Goal: Task Accomplishment & Management: Complete application form

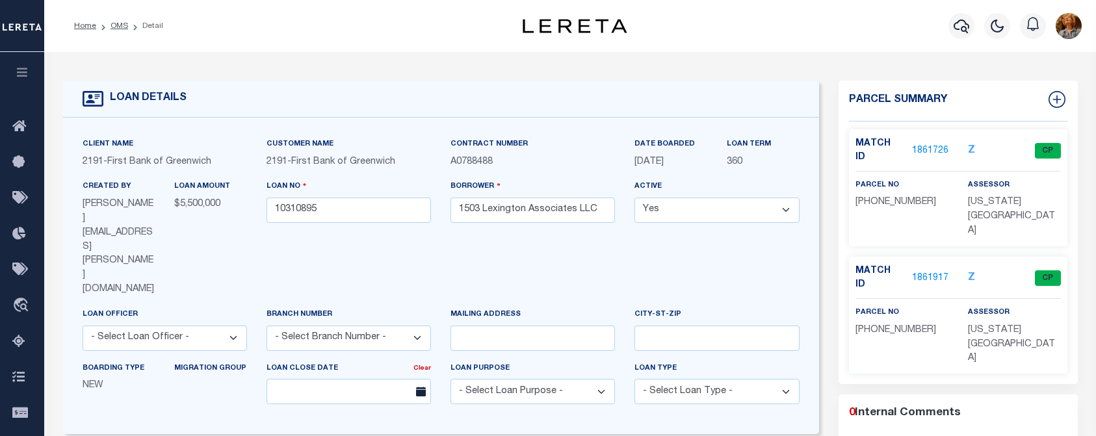
select select "Escrow"
select select
click at [957, 27] on icon "button" at bounding box center [961, 26] width 16 height 16
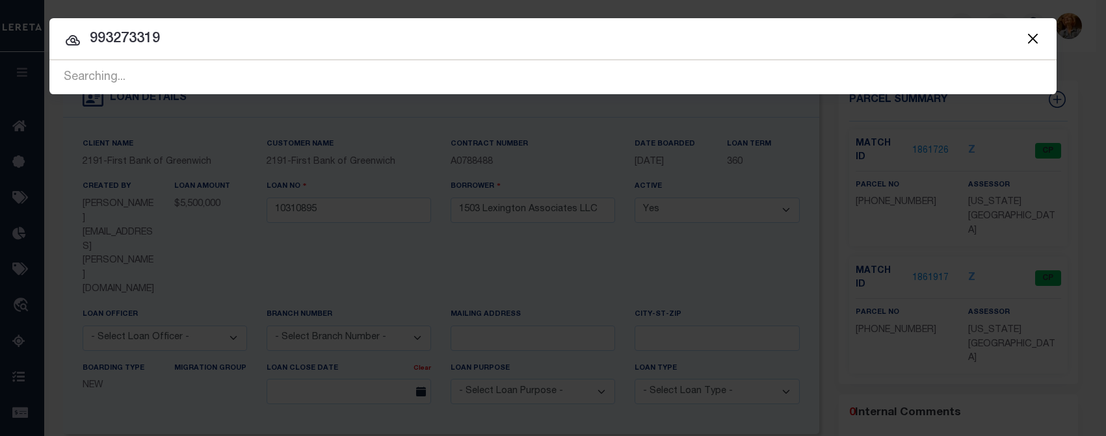
type input "993273319"
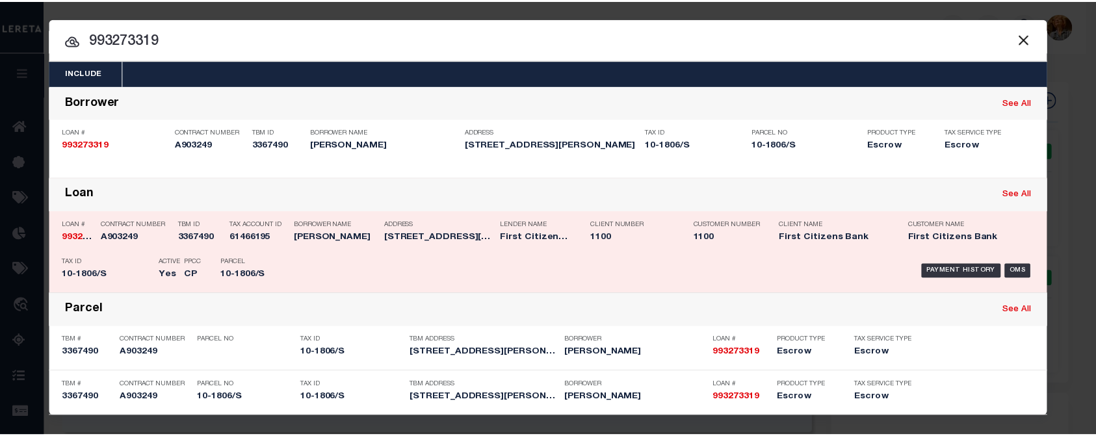
scroll to position [1, 0]
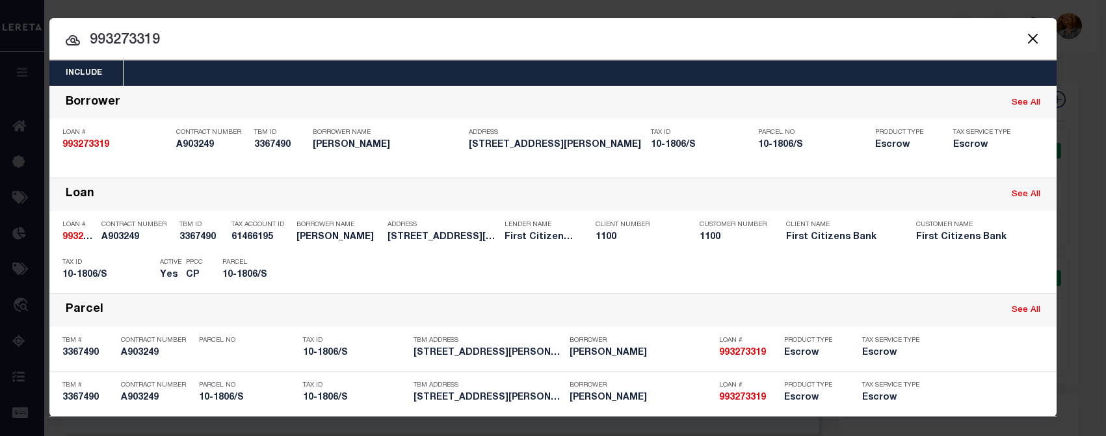
click at [251, 34] on input "993273319" at bounding box center [552, 40] width 1007 height 23
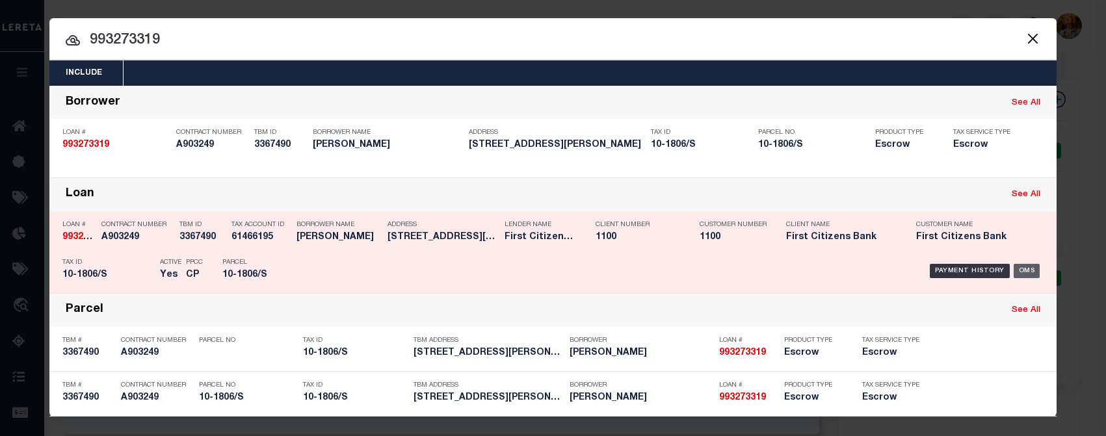
click at [1026, 274] on div "OMS" at bounding box center [1026, 271] width 27 height 14
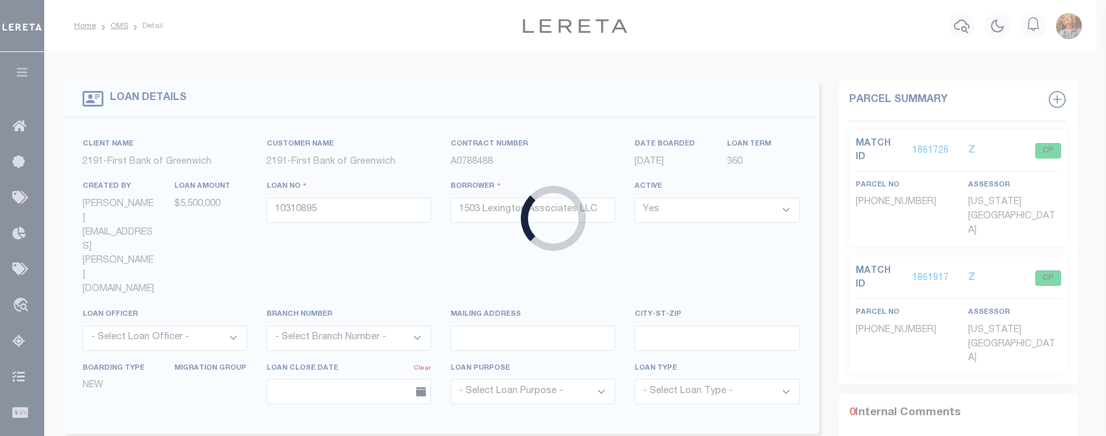
type input "993273319"
type input "[PERSON_NAME]"
select select
type input "[STREET_ADDRESS][PERSON_NAME]"
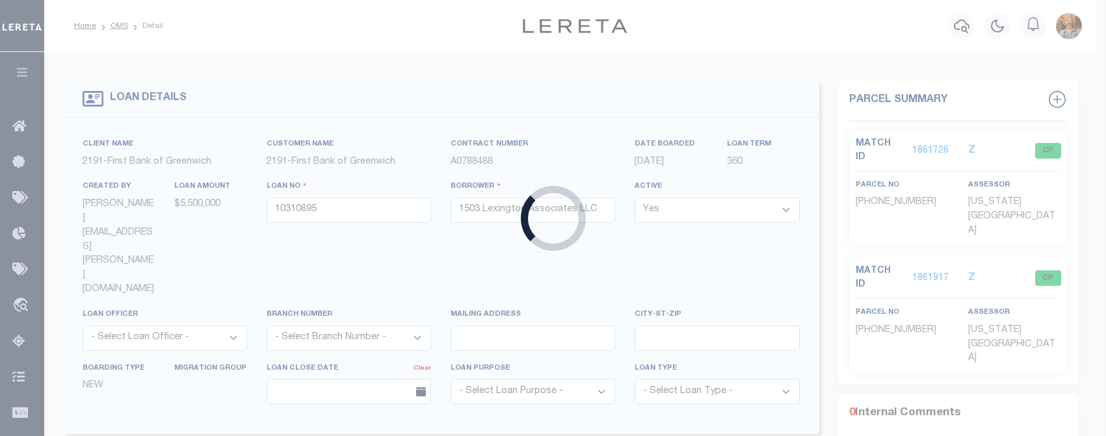
type input "[GEOGRAPHIC_DATA]"
select select "10"
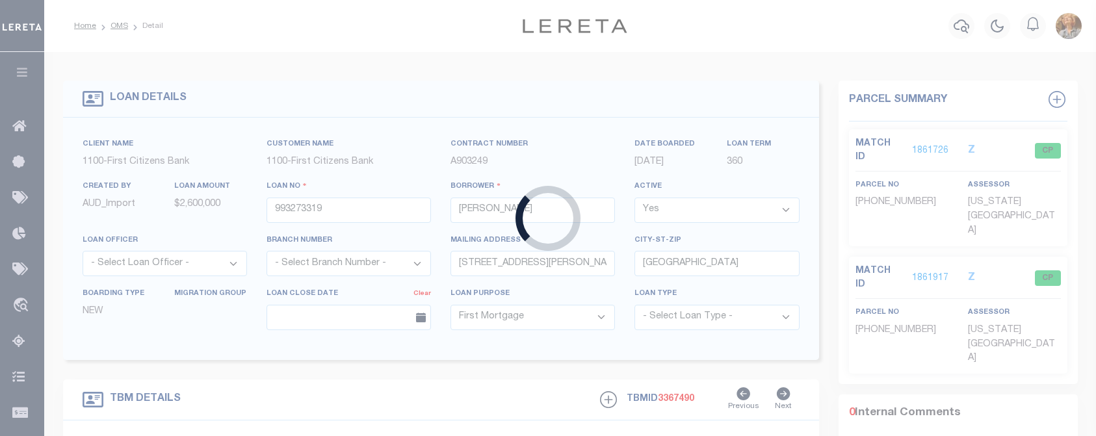
select select "92753"
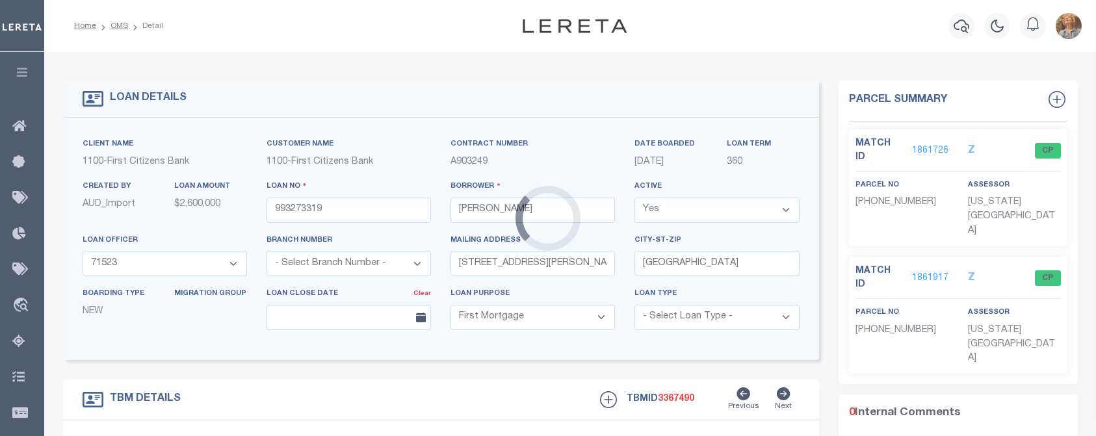
select select "24363"
type input "[STREET_ADDRESS][PERSON_NAME]"
type input "GREENWICH CT 6831"
type input "CT"
select select
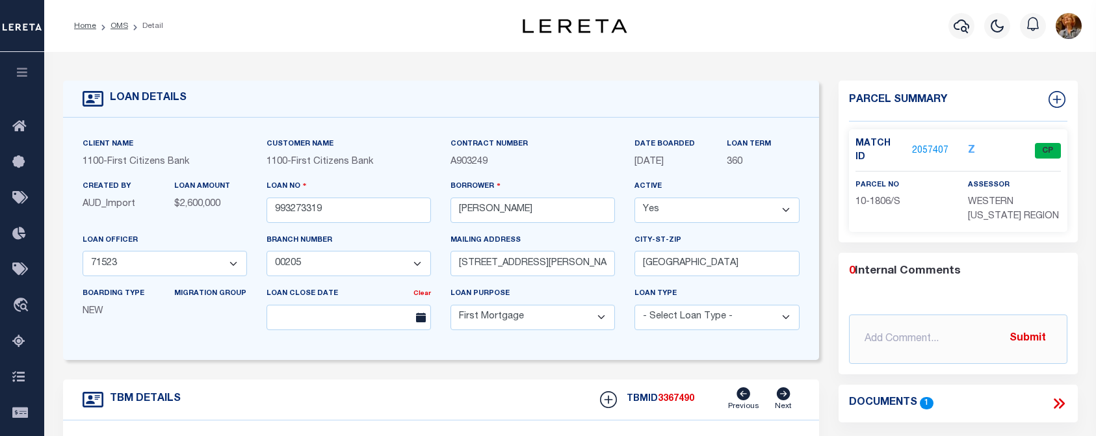
click at [928, 144] on link "2057407" at bounding box center [930, 151] width 36 height 14
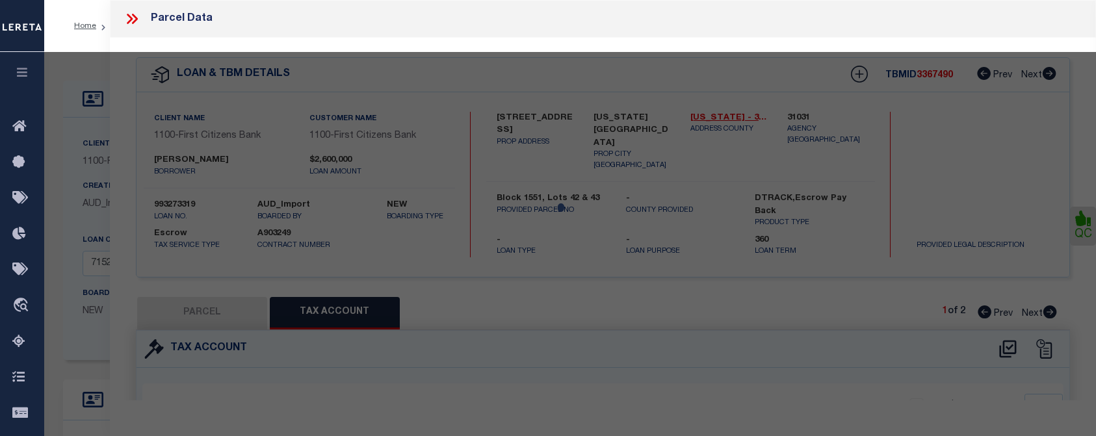
select select "AS"
select select
checkbox input "false"
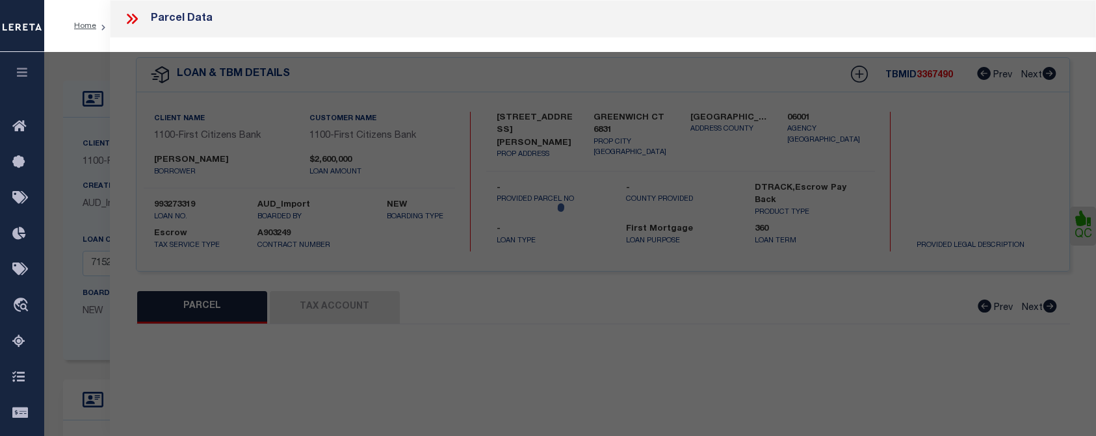
select select "CP"
type input "[PERSON_NAME] & [PERSON_NAME]/S"
select select
type input "[STREET_ADDRESS][PERSON_NAME]"
type input "GREENWICH CT 6831"
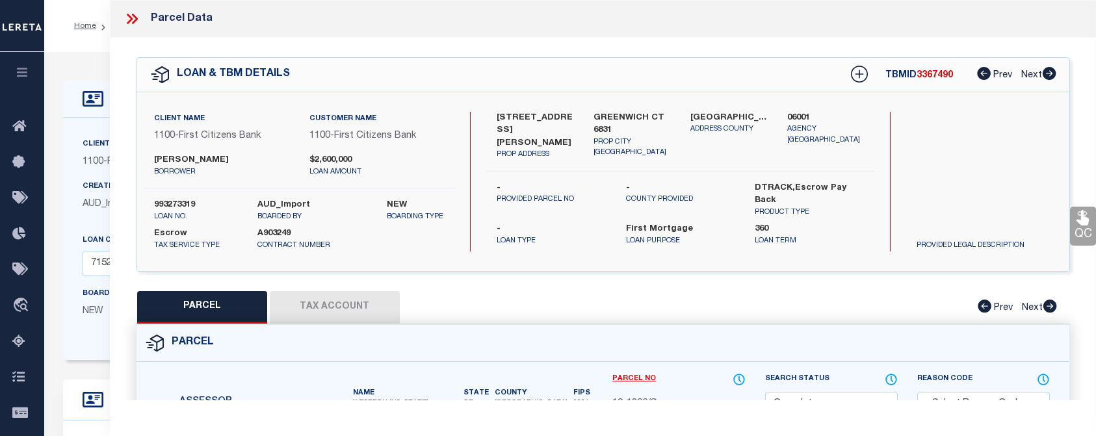
click at [134, 19] on icon at bounding box center [131, 18] width 17 height 17
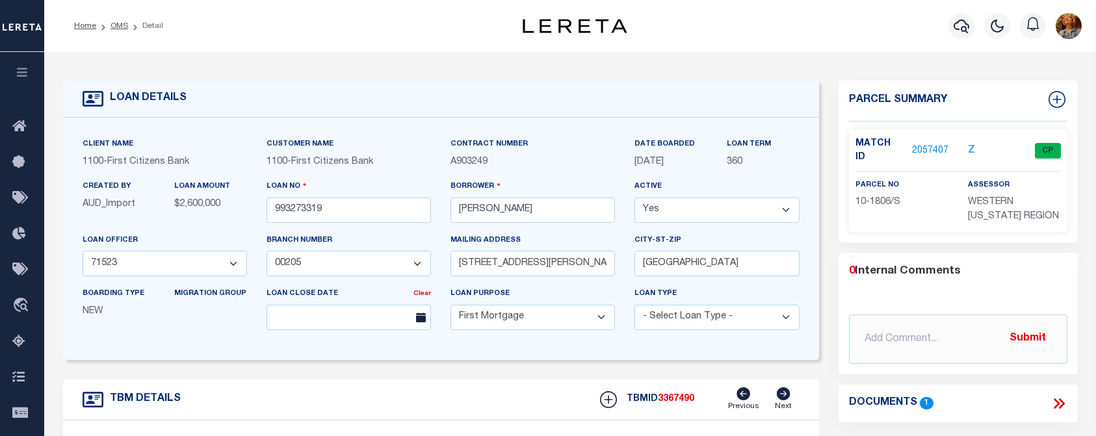
click at [935, 144] on link "2057407" at bounding box center [930, 151] width 36 height 14
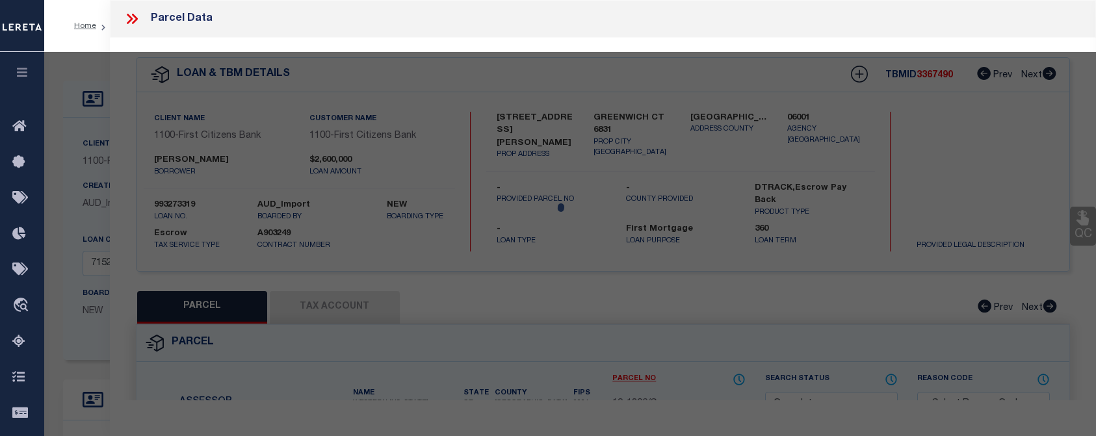
select select "AS"
checkbox input "false"
select select "CP"
type input "[PERSON_NAME] & [PERSON_NAME]/S"
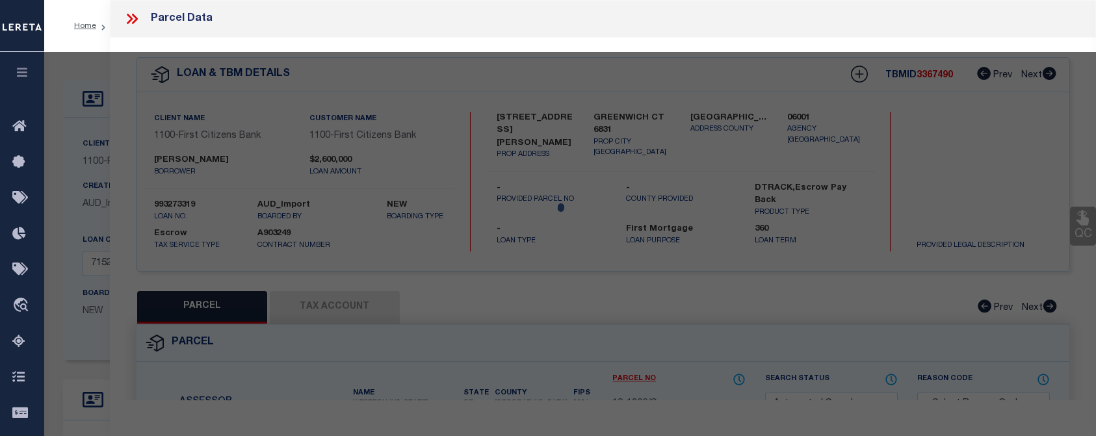
select select
type input "[STREET_ADDRESS][PERSON_NAME]"
type input "GREENWICH CT 6831"
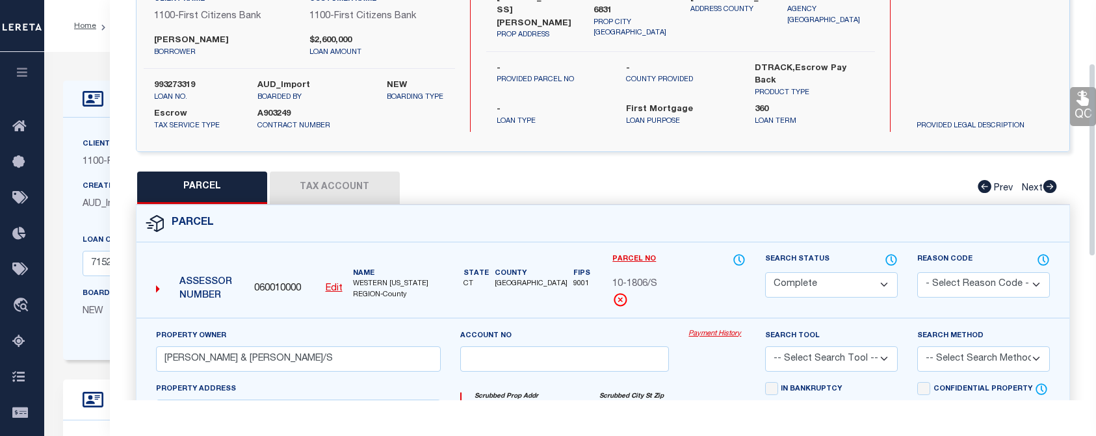
scroll to position [130, 0]
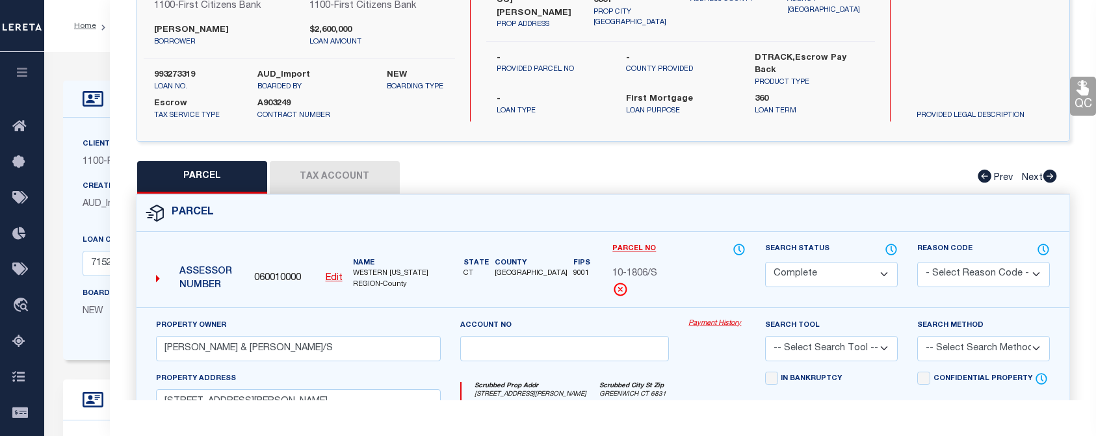
click at [324, 168] on button "Tax Account" at bounding box center [335, 177] width 130 height 32
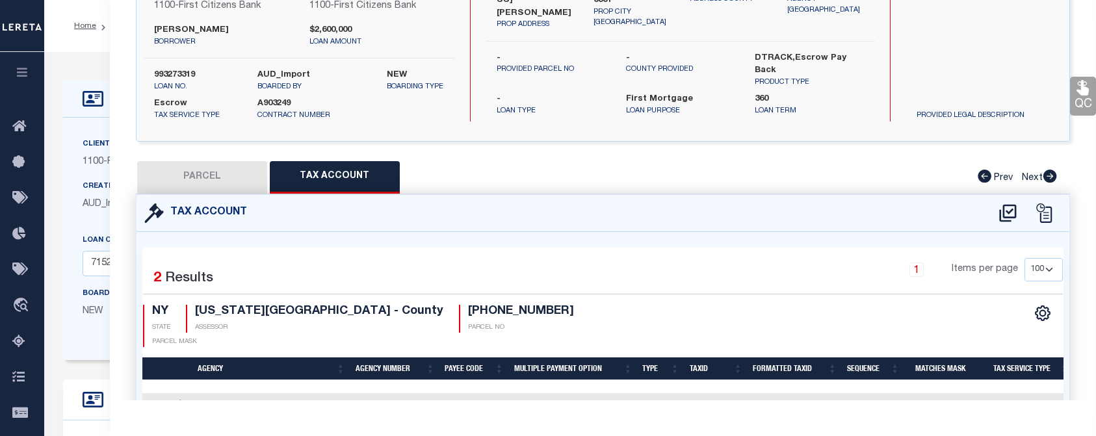
select select "100"
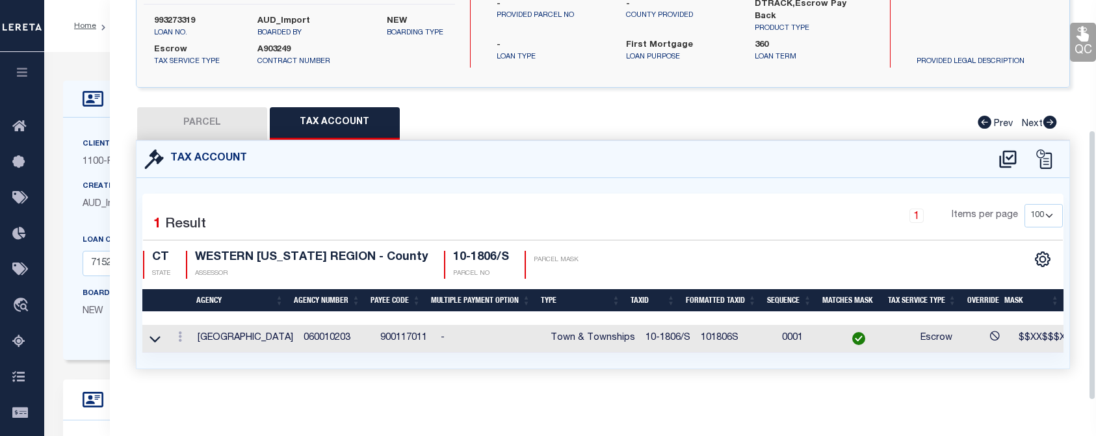
scroll to position [192, 0]
click at [515, 376] on div "Tax Account 1 1" at bounding box center [602, 270] width 953 height 260
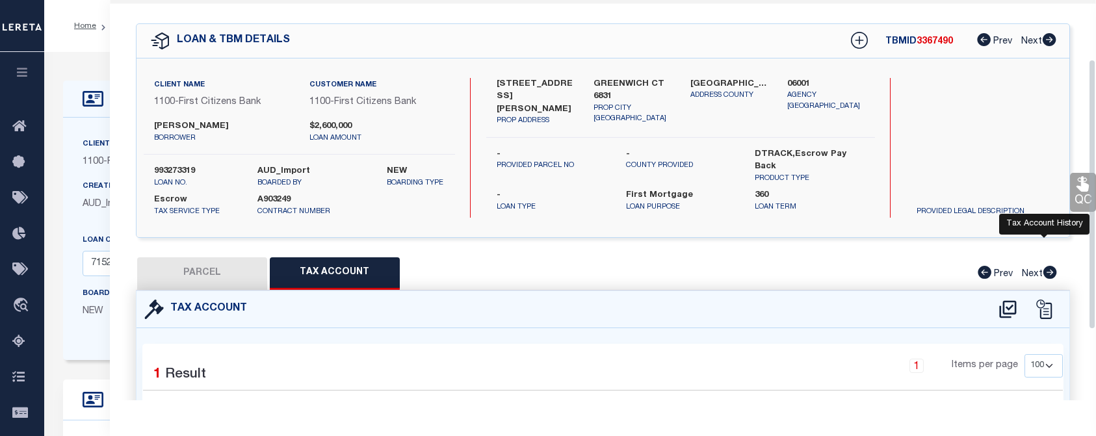
scroll to position [0, 0]
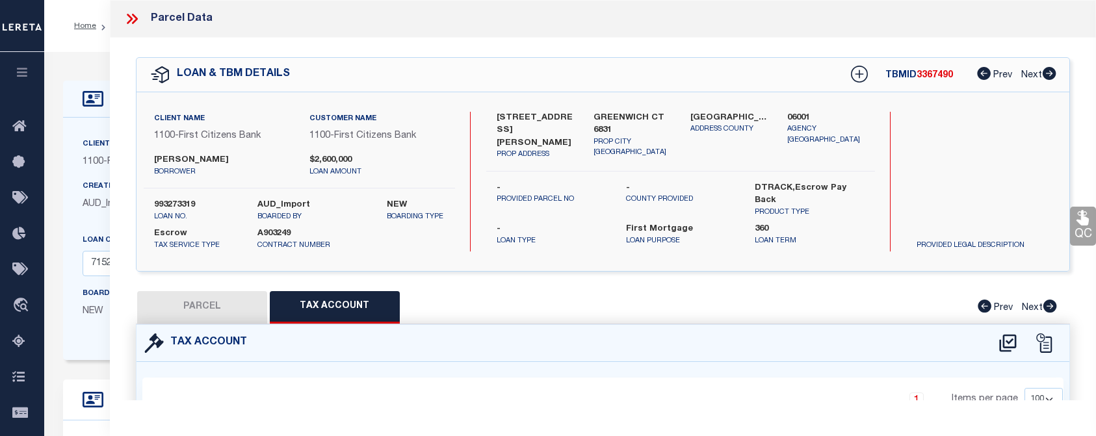
click at [222, 300] on button "PARCEL" at bounding box center [202, 307] width 130 height 32
select select "AS"
checkbox input "false"
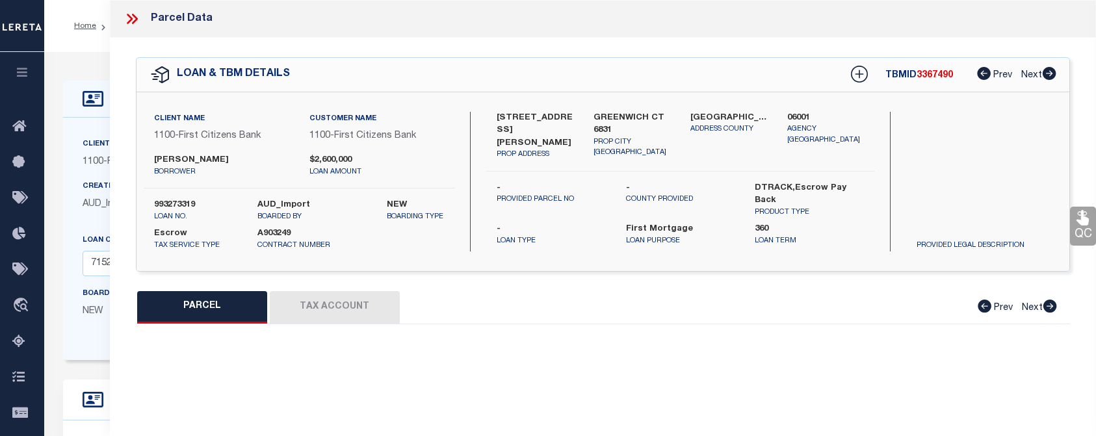
select select "CP"
type input "[PERSON_NAME] & [PERSON_NAME]/S"
select select
type input "[STREET_ADDRESS][PERSON_NAME]"
type input "GREENWICH CT 6831"
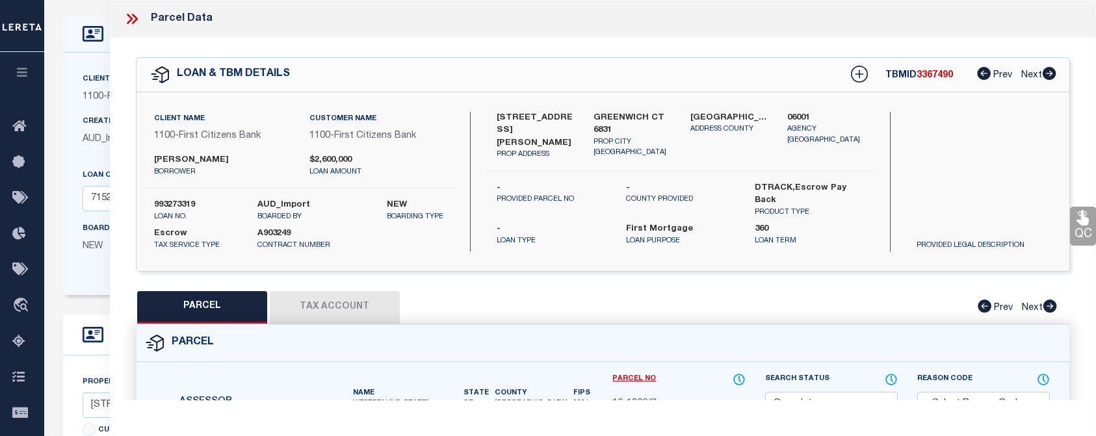
click at [874, 223] on div "360 Loan Term" at bounding box center [809, 234] width 129 height 23
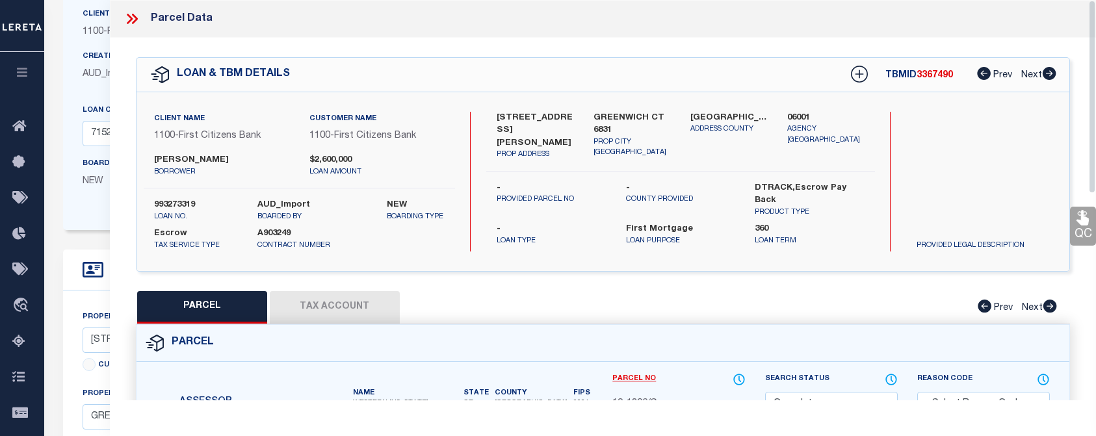
click at [131, 16] on icon at bounding box center [131, 18] width 17 height 17
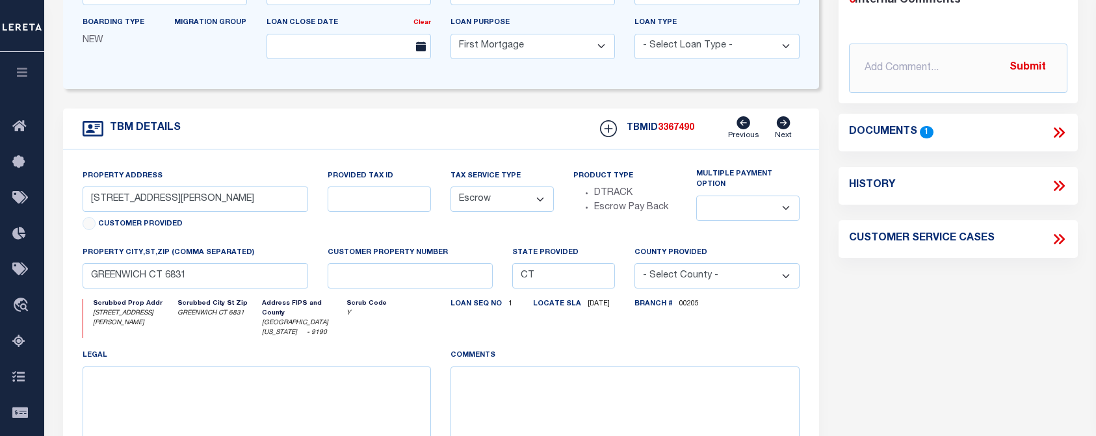
scroll to position [130, 0]
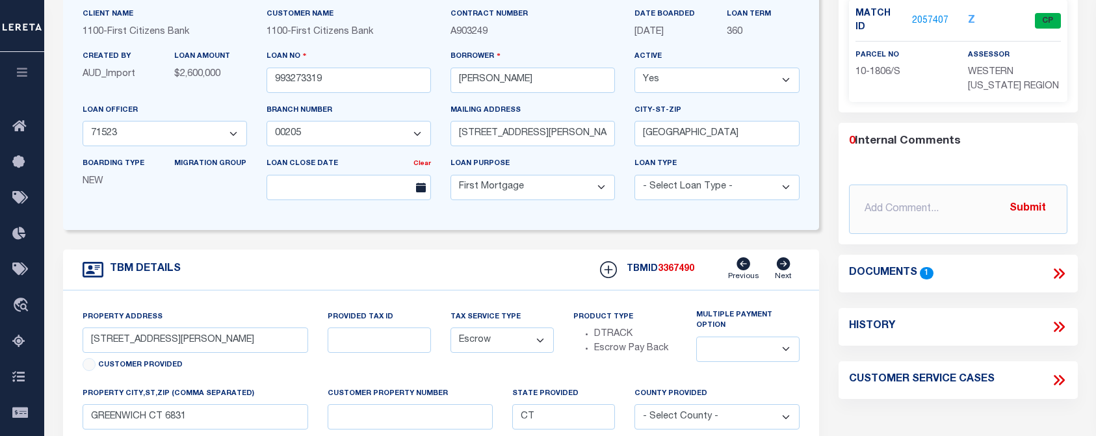
click at [1059, 270] on icon at bounding box center [1061, 273] width 6 height 10
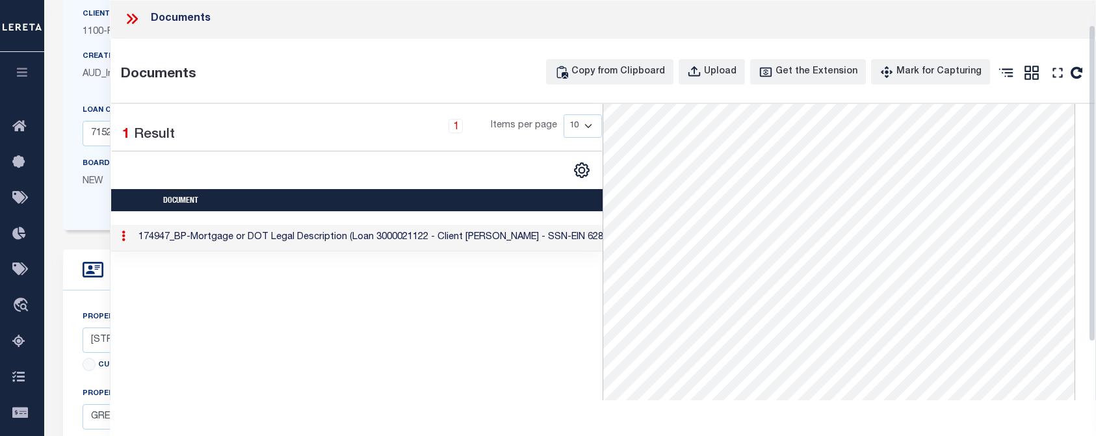
scroll to position [105, 0]
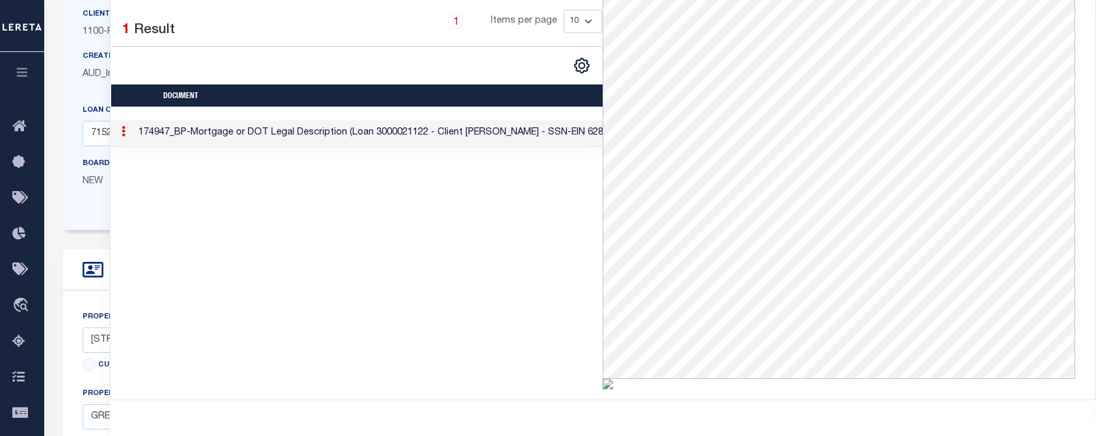
click at [525, 234] on div "1 Selected 1 Result 1 Items per page 10 25 50 100" at bounding box center [357, 194] width 492 height 390
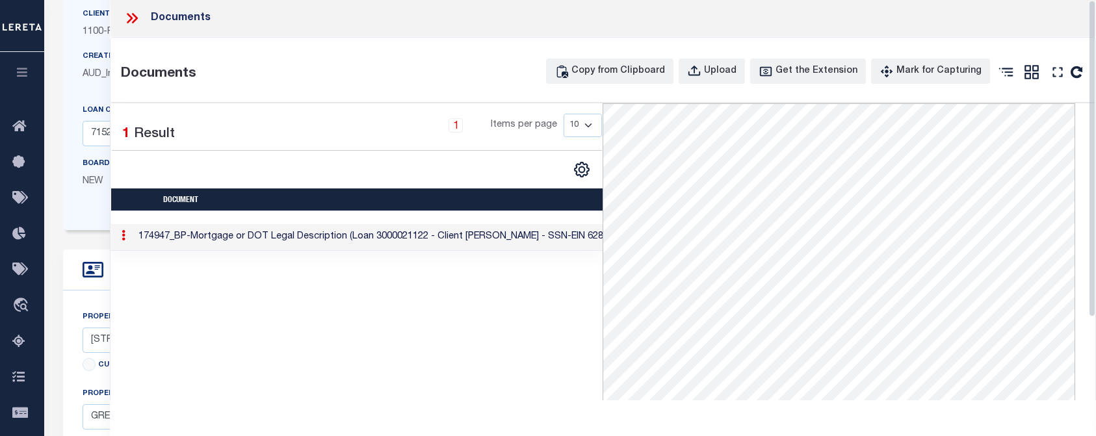
scroll to position [0, 0]
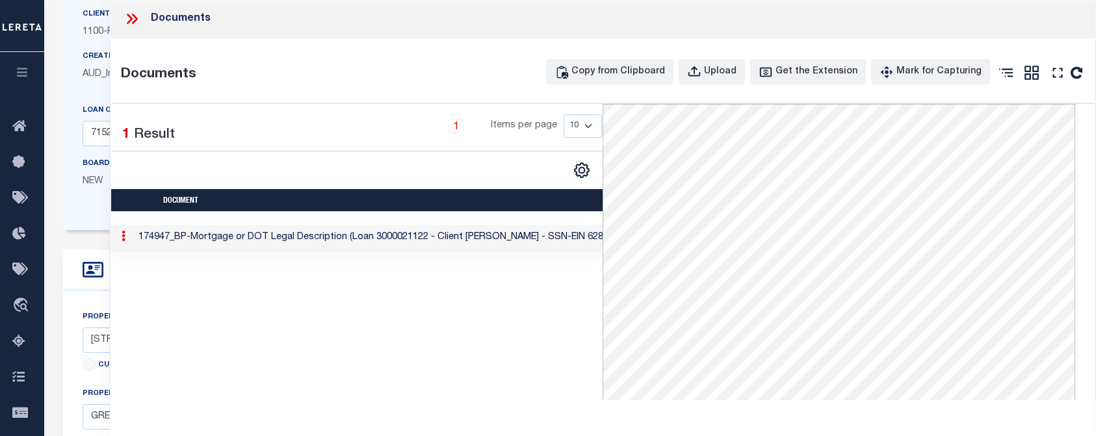
click at [133, 16] on icon at bounding box center [131, 18] width 17 height 17
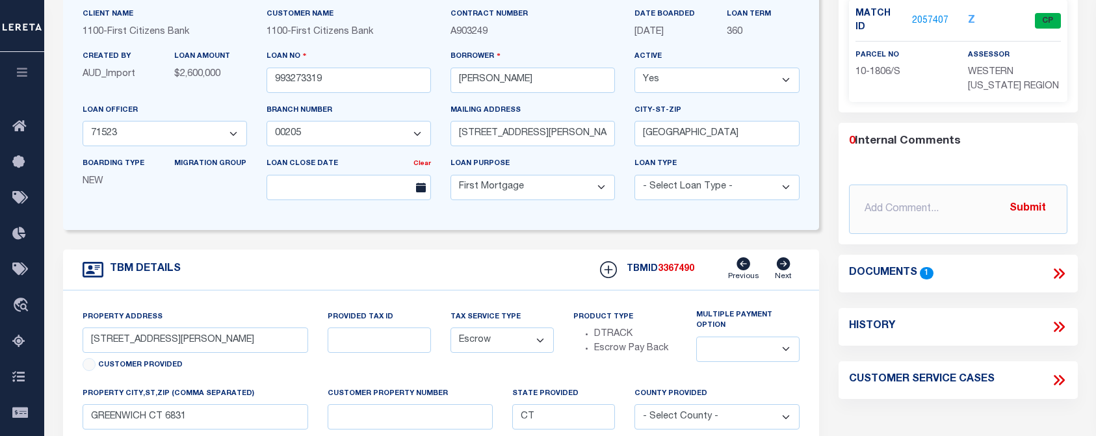
click at [1054, 330] on icon at bounding box center [1058, 326] width 17 height 17
select select "100"
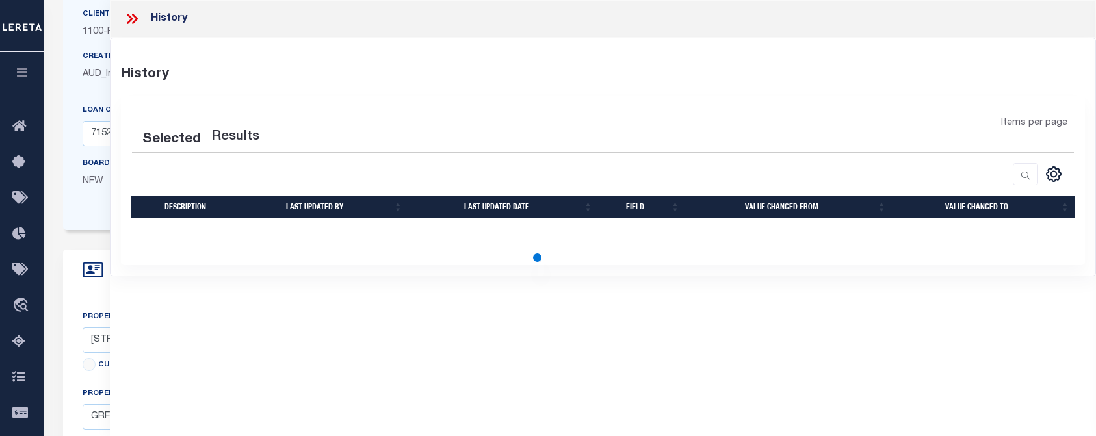
select select "100"
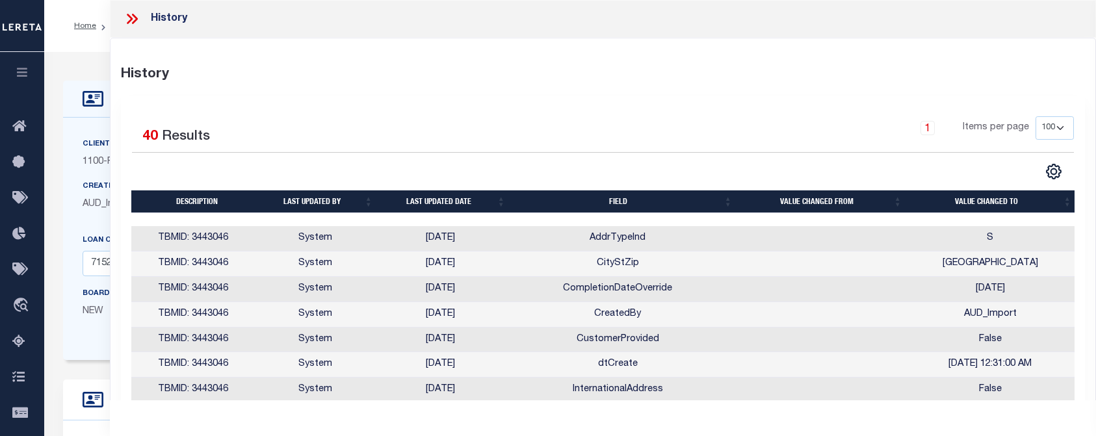
click at [137, 18] on icon at bounding box center [135, 19] width 6 height 10
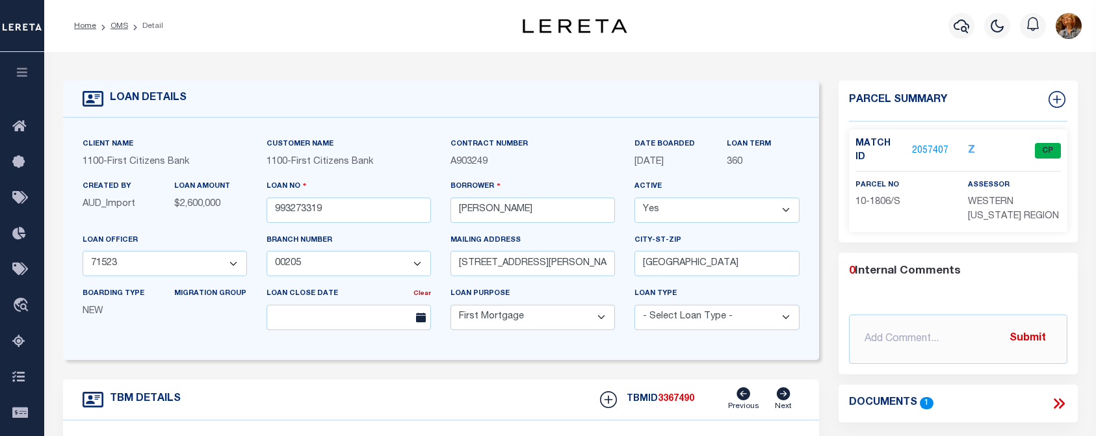
click at [327, 32] on div "Home OMS Detail" at bounding box center [277, 25] width 426 height 27
